Goal: Task Accomplishment & Management: Complete application form

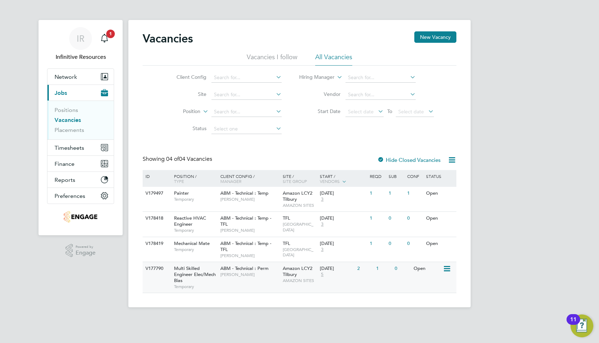
click at [263, 274] on span "[PERSON_NAME]" at bounding box center [249, 275] width 59 height 6
